Goal: Transaction & Acquisition: Purchase product/service

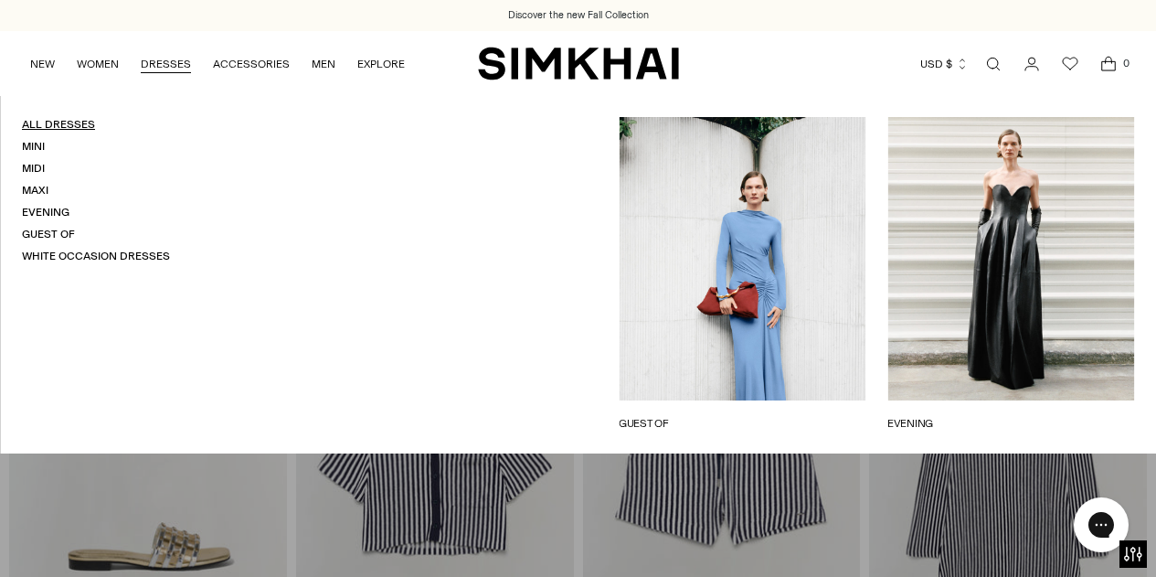
click at [54, 127] on link "All Dresses" at bounding box center [58, 124] width 73 height 13
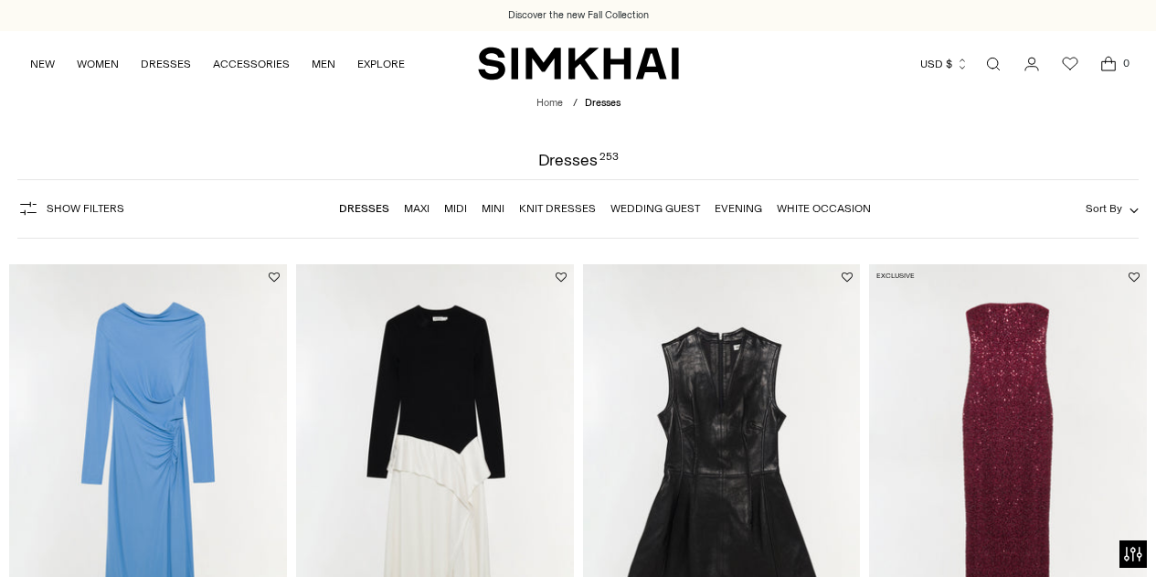
click at [119, 206] on span "Show Filters" at bounding box center [86, 208] width 78 height 13
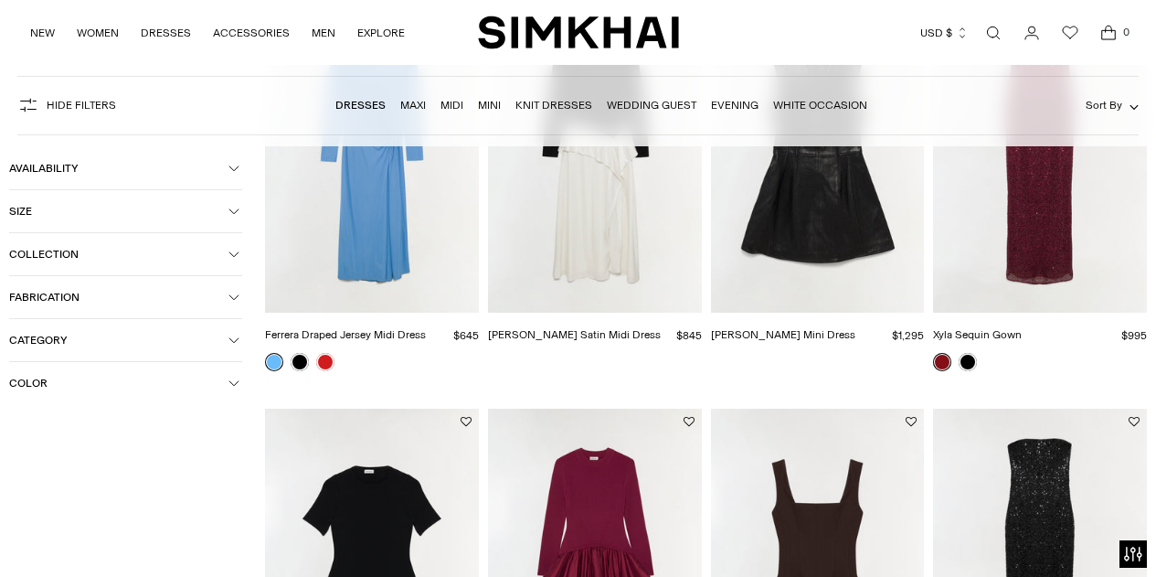
scroll to position [274, 0]
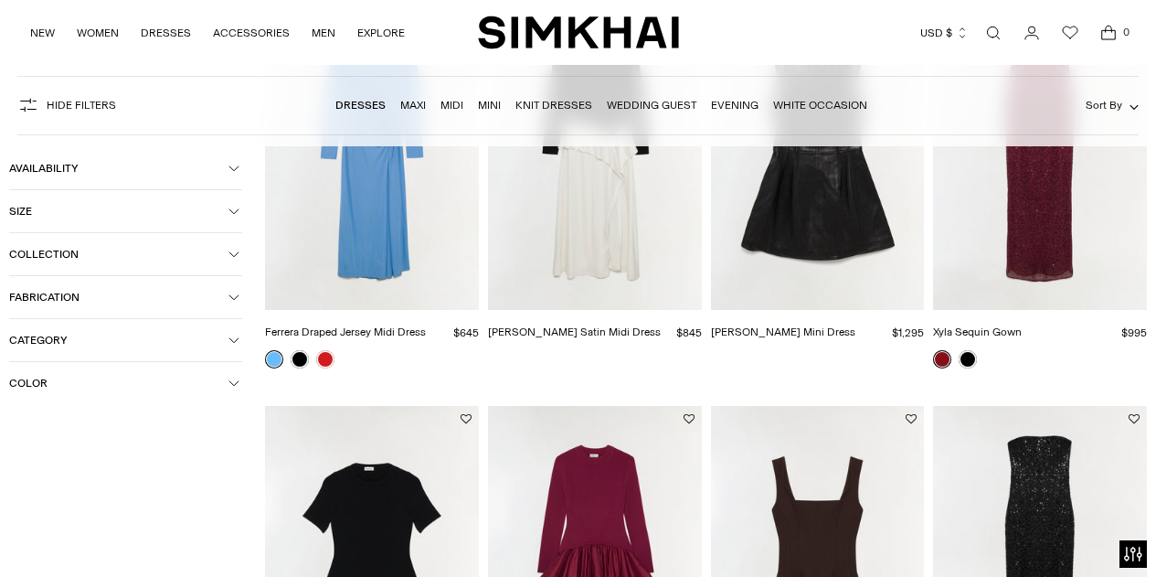
click at [101, 346] on span "Category" at bounding box center [118, 340] width 219 height 13
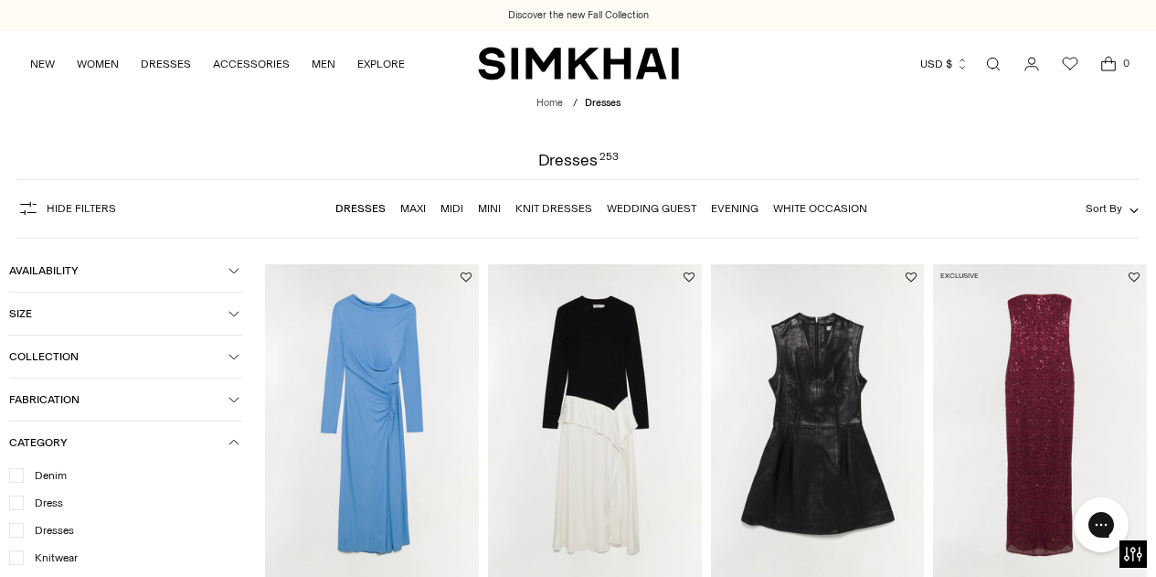
click at [114, 272] on span "Availability" at bounding box center [118, 270] width 219 height 13
click at [59, 300] on span "In stock" at bounding box center [48, 303] width 49 height 16
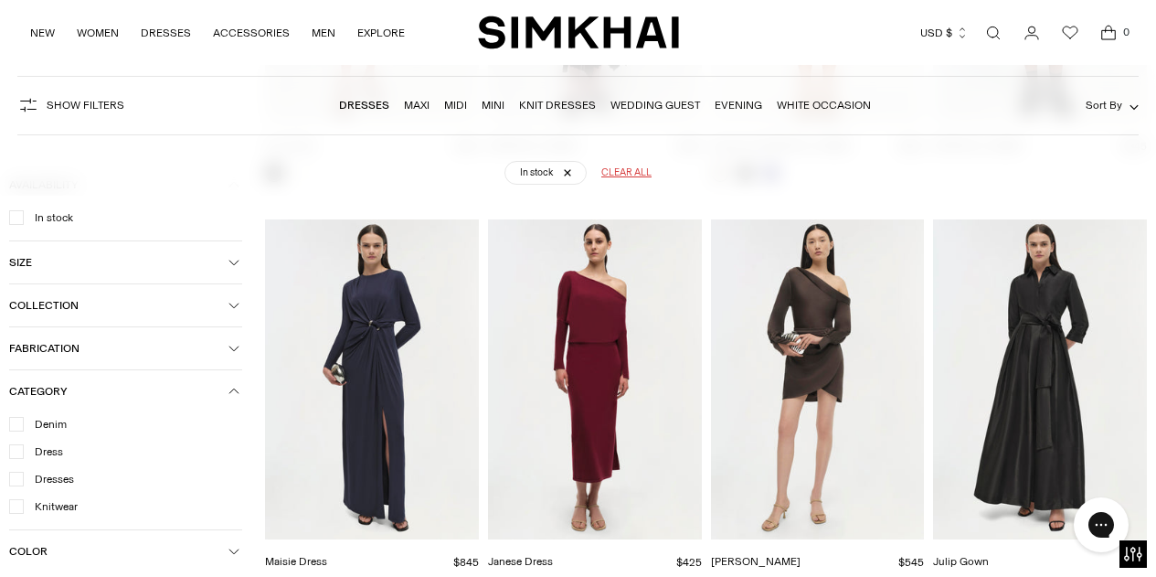
scroll to position [24649, 0]
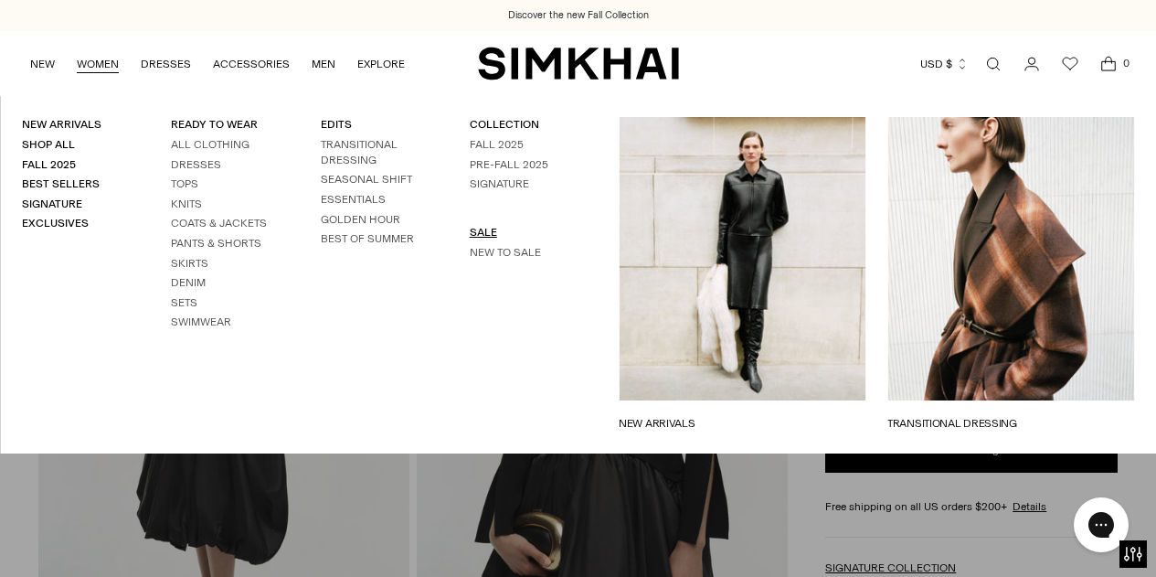
click at [481, 232] on link "SALE" at bounding box center [483, 232] width 27 height 13
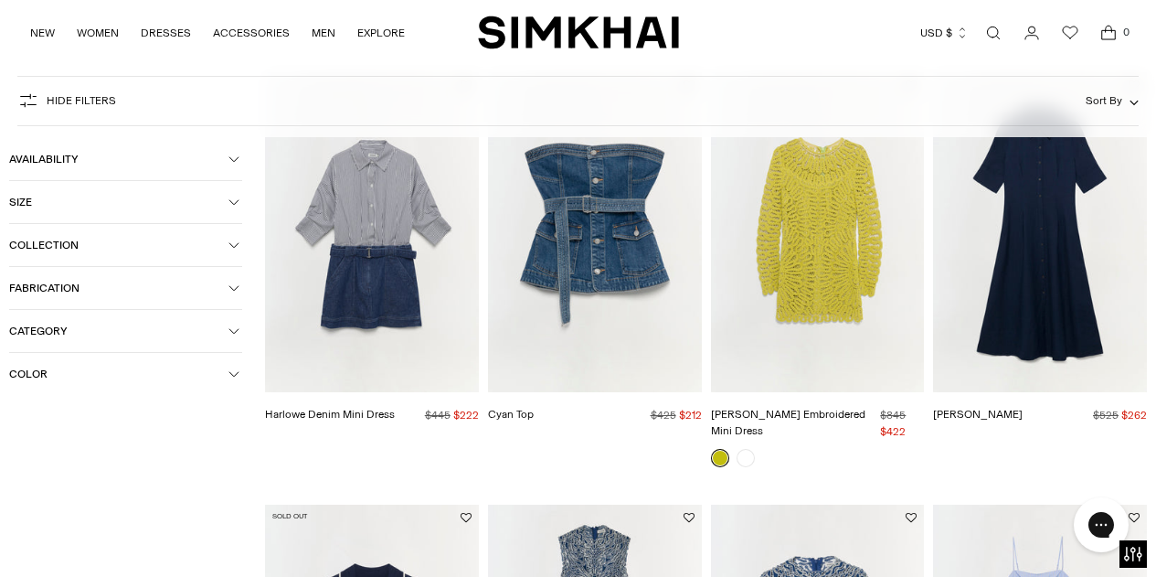
click at [80, 334] on span "Category" at bounding box center [118, 331] width 219 height 13
click at [50, 425] on span "Dresses" at bounding box center [49, 418] width 50 height 16
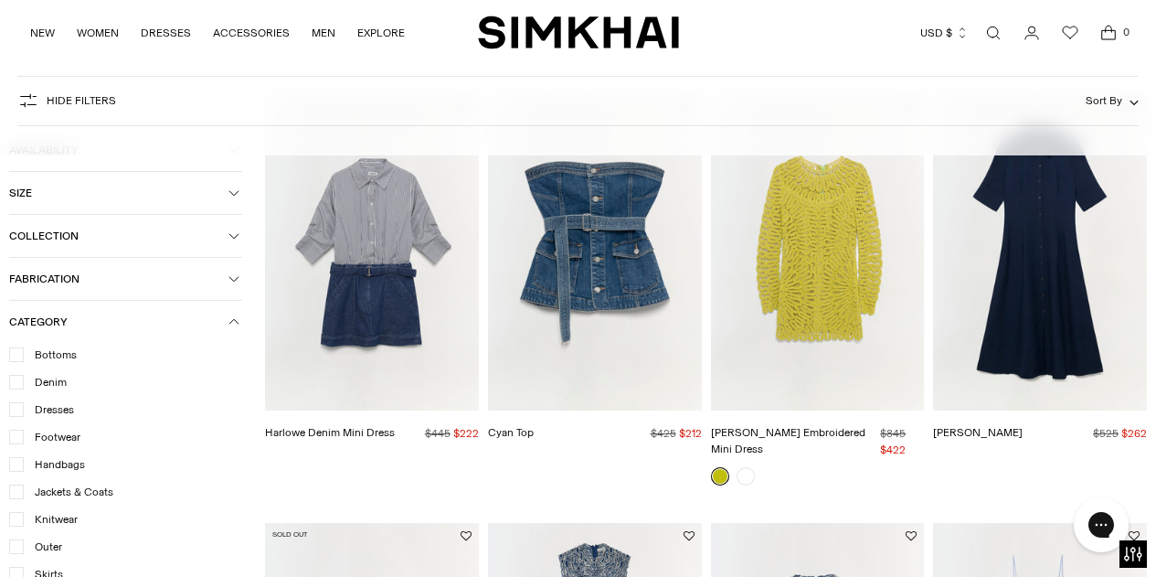
scroll to position [201, 0]
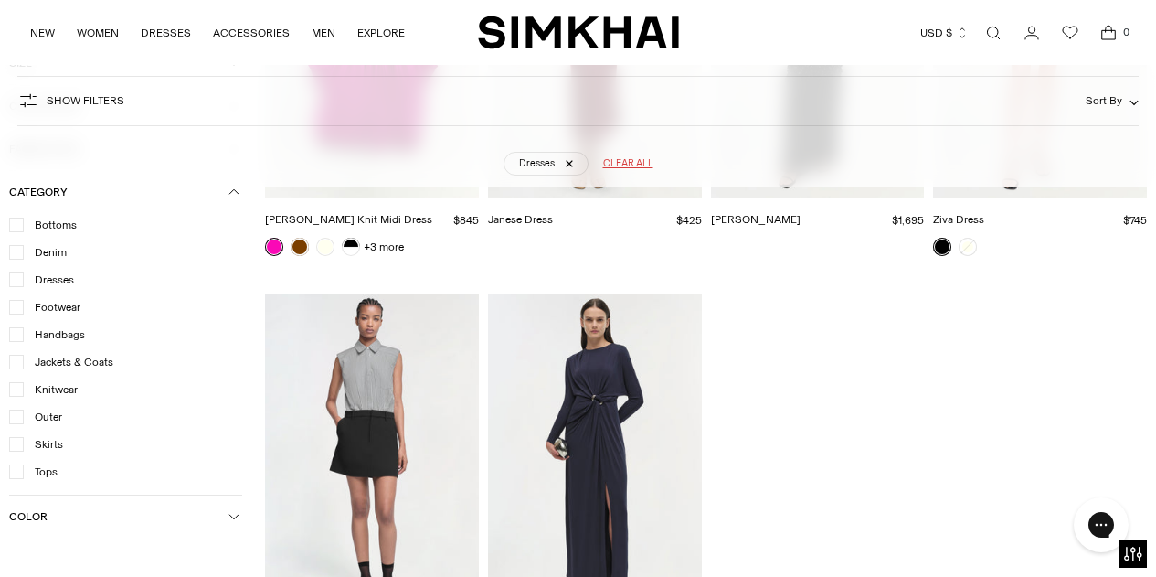
scroll to position [15392, 0]
